Goal: Check status: Check status

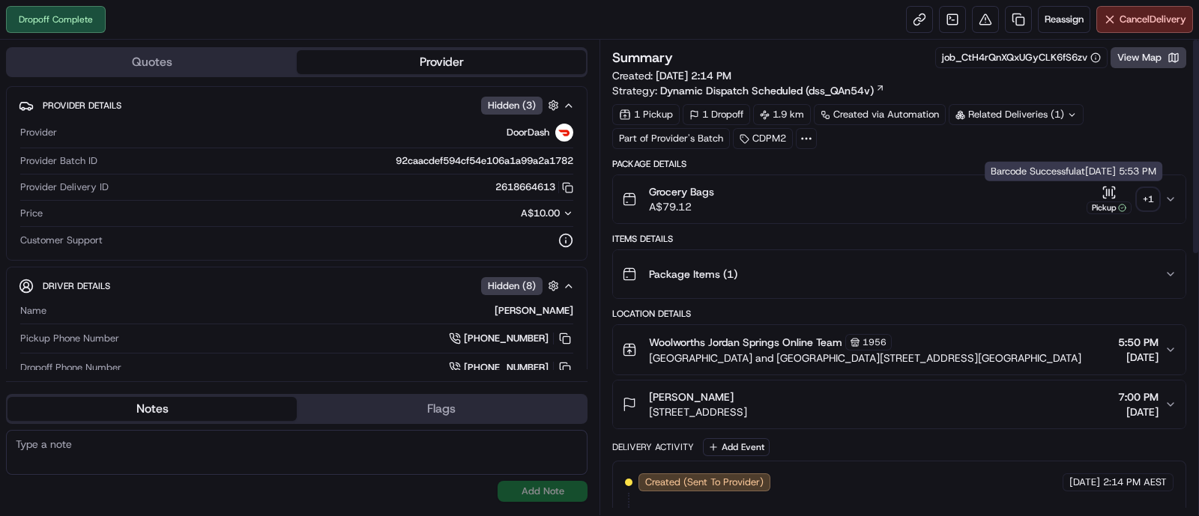
click at [1113, 196] on icon "button" at bounding box center [1108, 192] width 15 height 15
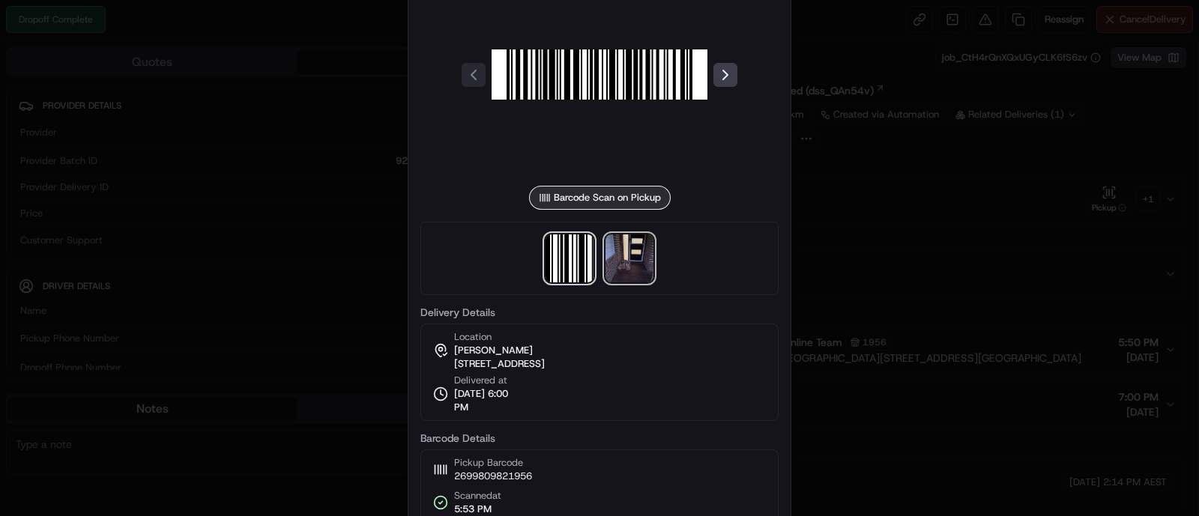
click at [639, 249] on img at bounding box center [629, 259] width 48 height 48
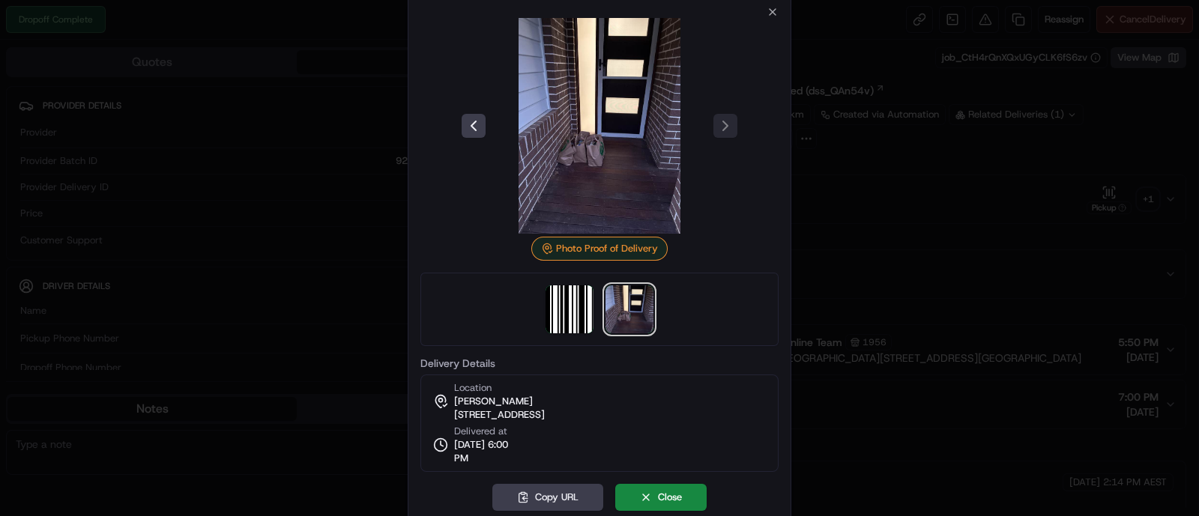
click at [877, 229] on div at bounding box center [599, 258] width 1199 height 516
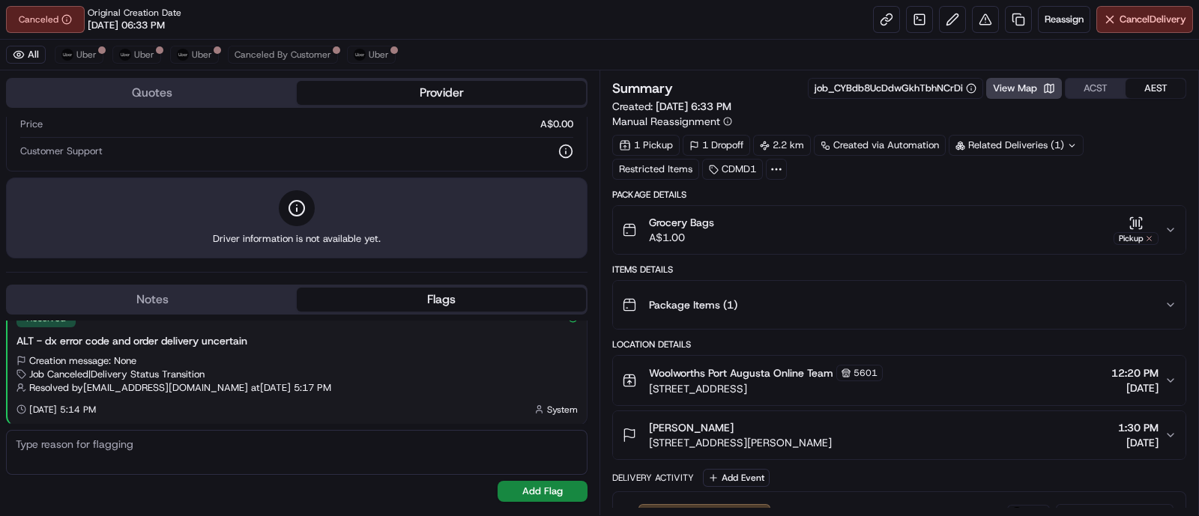
click at [1139, 218] on icon "button" at bounding box center [1135, 223] width 15 height 15
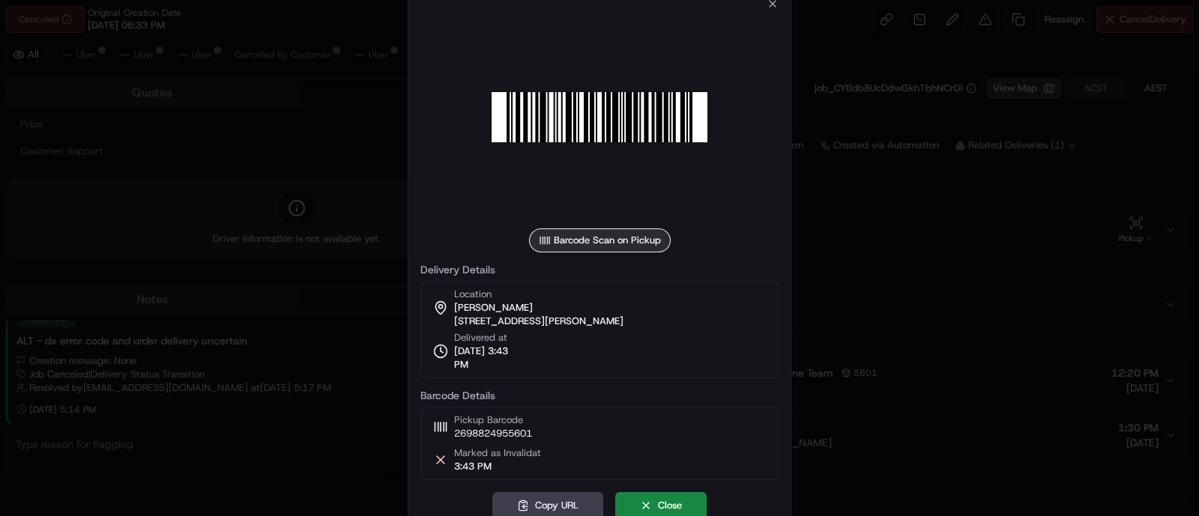
drag, startPoint x: 853, startPoint y: 216, endPoint x: 1041, endPoint y: 124, distance: 210.1
click at [854, 216] on div at bounding box center [599, 258] width 1199 height 516
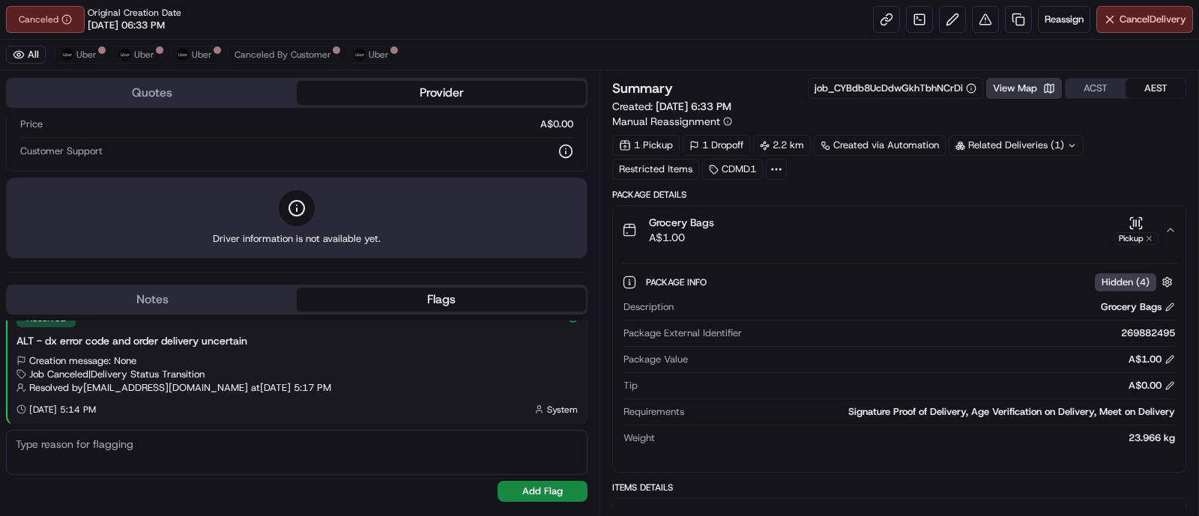
click at [1009, 91] on button "View Map" at bounding box center [1024, 88] width 76 height 21
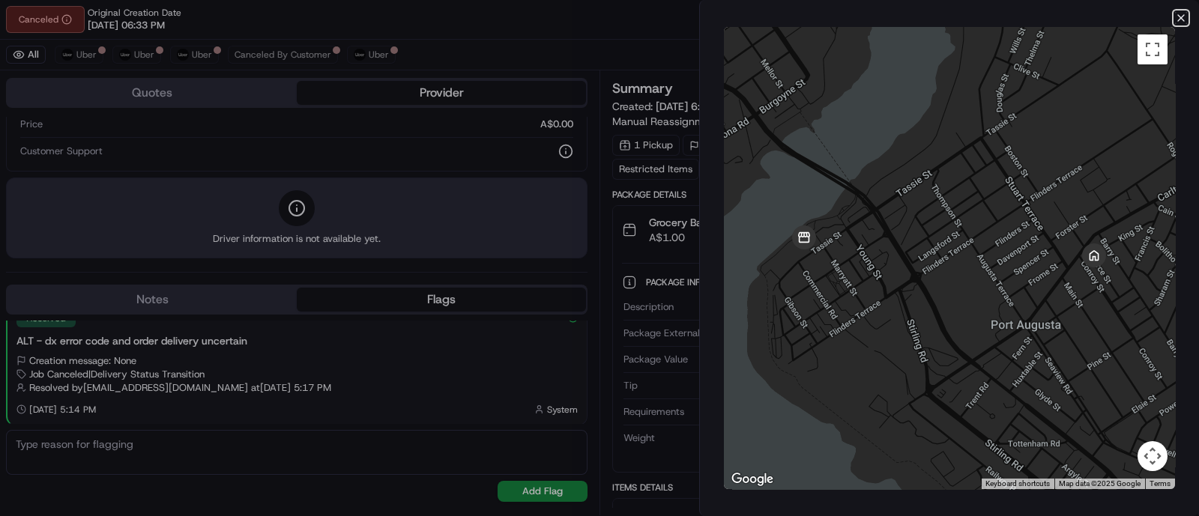
click at [1184, 12] on icon "button" at bounding box center [1181, 18] width 12 height 12
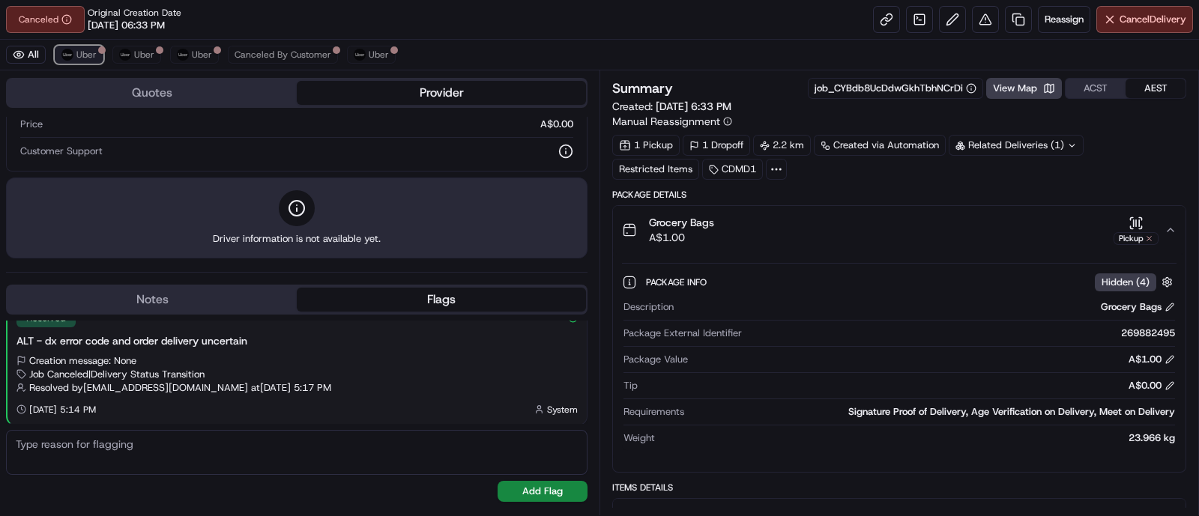
click at [69, 55] on img at bounding box center [67, 55] width 12 height 12
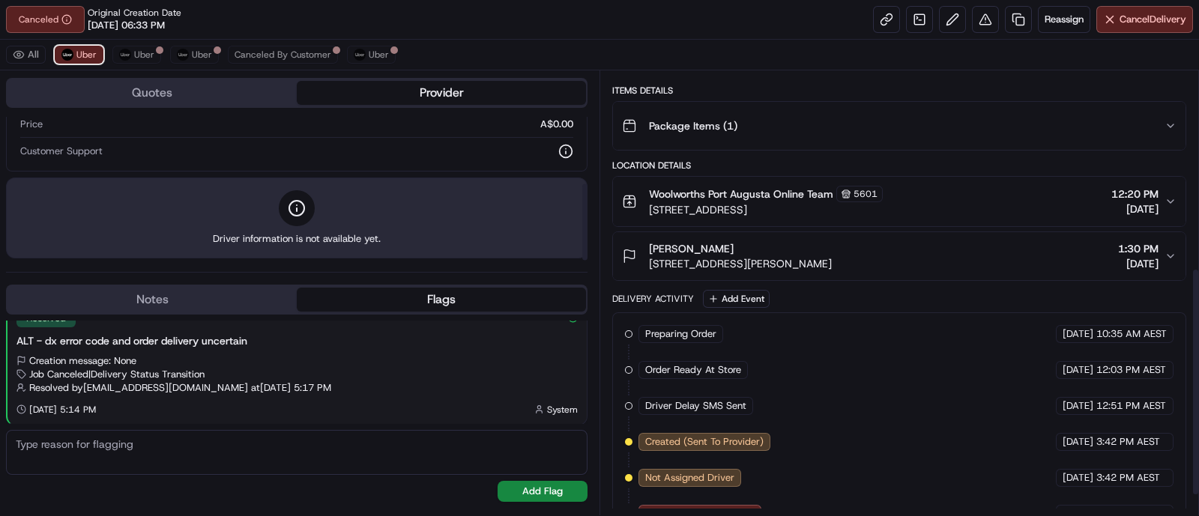
scroll to position [420, 0]
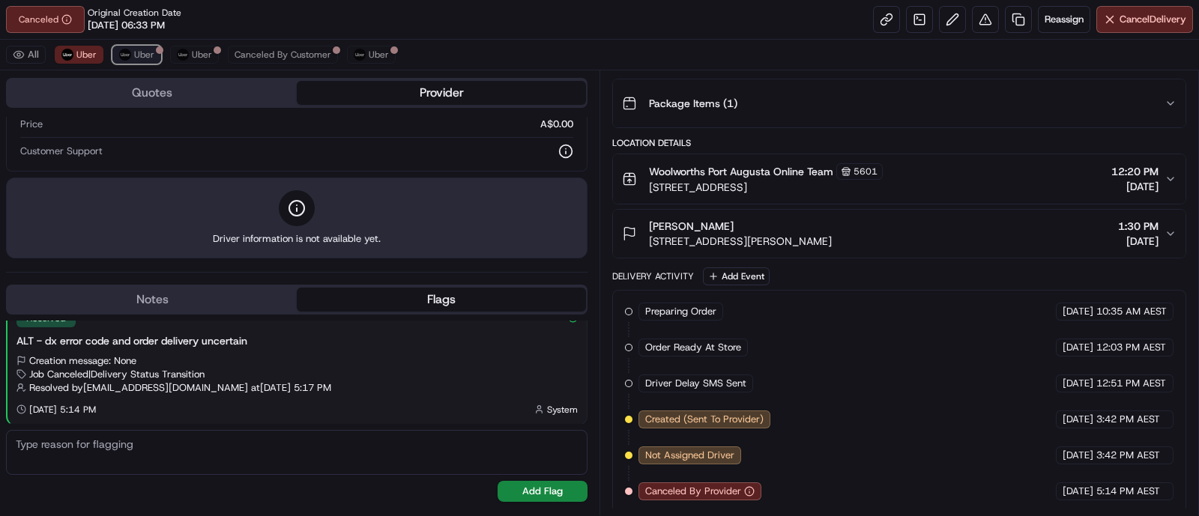
click at [143, 54] on span "Uber" at bounding box center [144, 55] width 20 height 12
